Goal: Information Seeking & Learning: Find specific fact

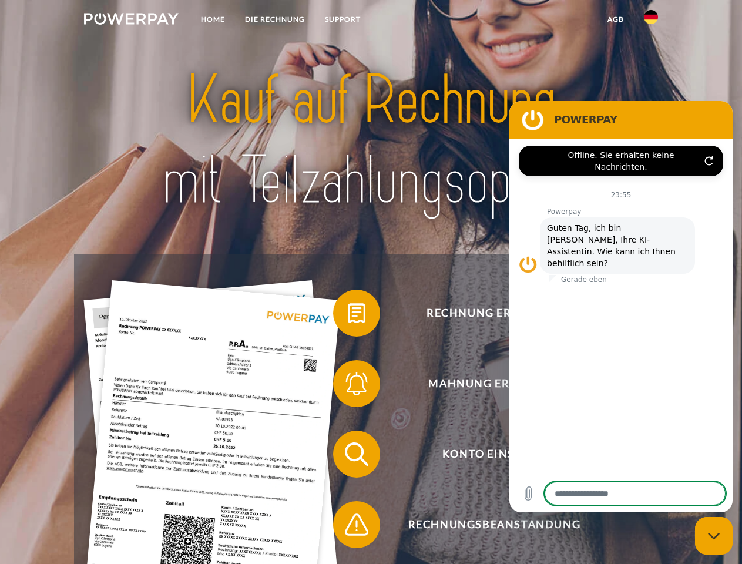
click at [131, 21] on img at bounding box center [131, 19] width 95 height 12
click at [651, 21] on img at bounding box center [651, 17] width 14 height 14
click at [615, 19] on link "agb" at bounding box center [615, 19] width 36 height 21
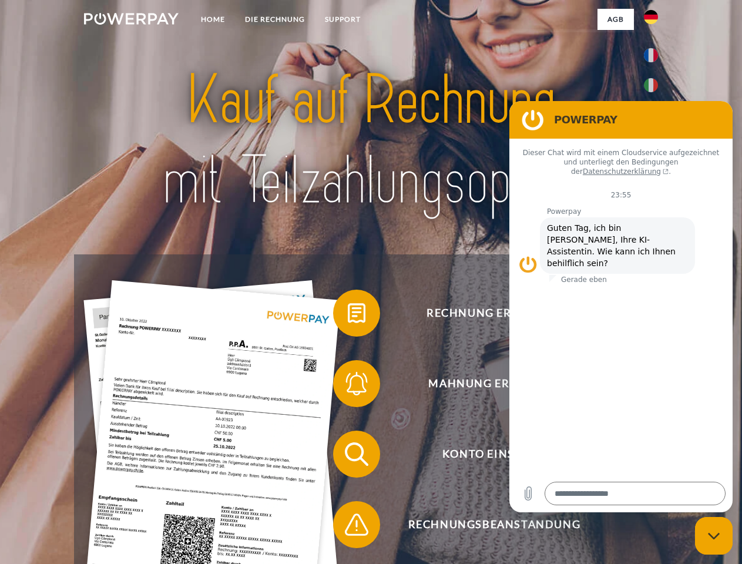
click at [348, 315] on span at bounding box center [339, 313] width 59 height 59
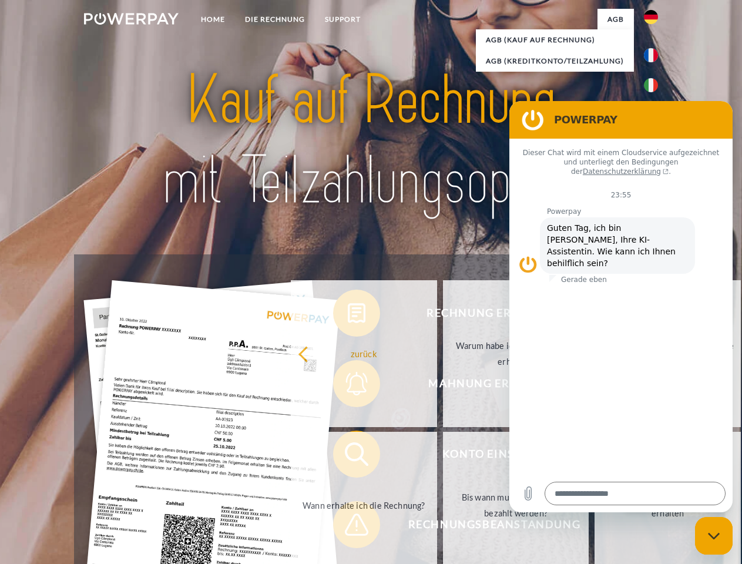
click at [348, 386] on div "Rechnung erhalten? Mahnung erhalten? Konto einsehen" at bounding box center [370, 489] width 593 height 470
click at [443, 456] on link "Bis wann muss die Rechnung bezahlt werden?" at bounding box center [516, 505] width 146 height 147
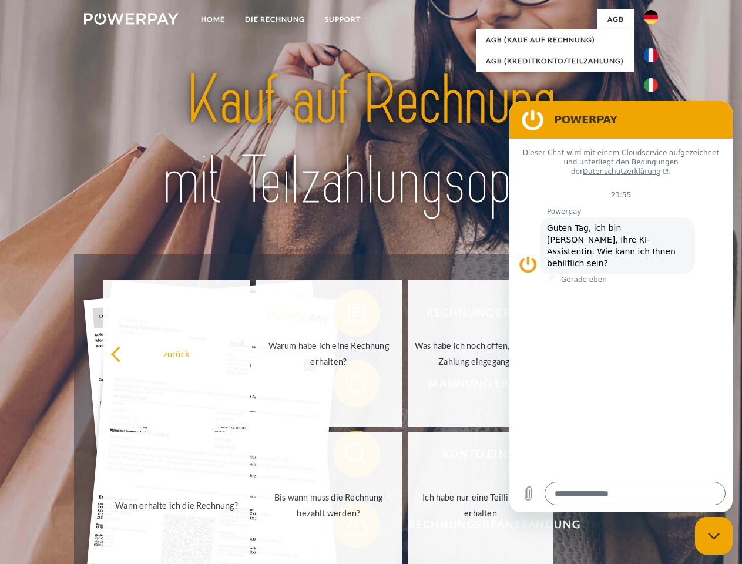
click at [348, 527] on span at bounding box center [339, 524] width 59 height 59
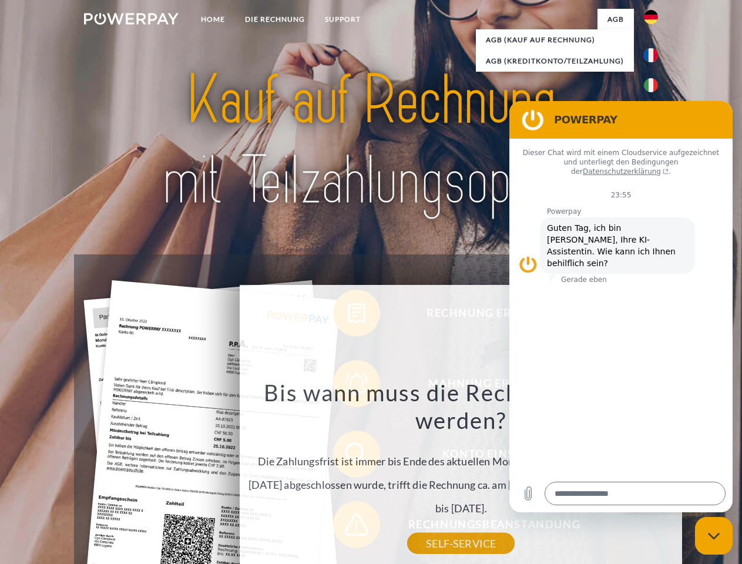
click at [714, 536] on icon "Messaging-Fenster schließen" at bounding box center [714, 536] width 12 height 8
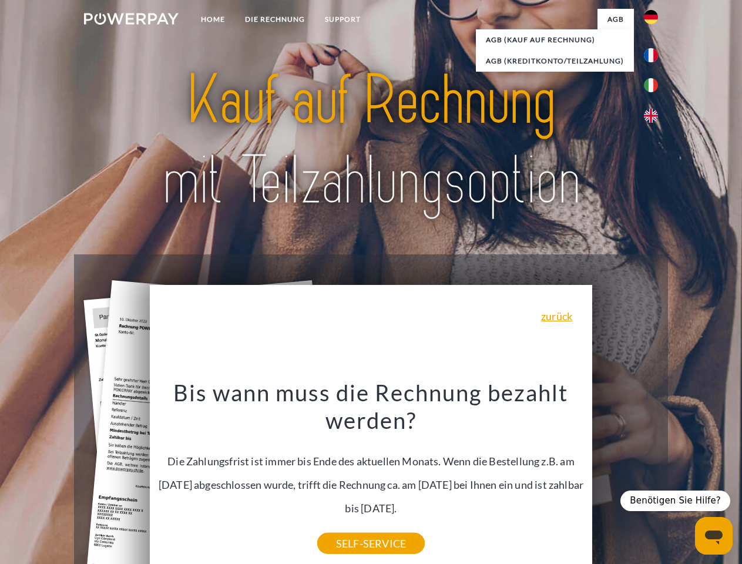
type textarea "*"
